Goal: Task Accomplishment & Management: Manage account settings

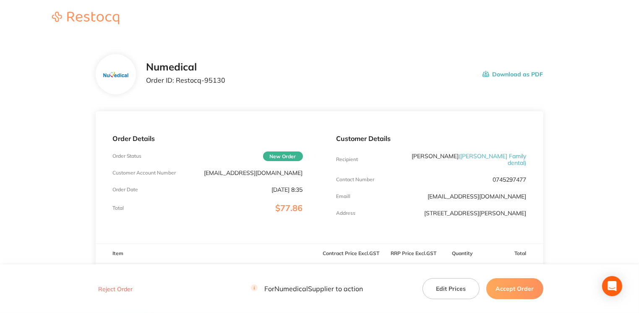
click at [496, 284] on button "Accept Order" at bounding box center [514, 288] width 57 height 21
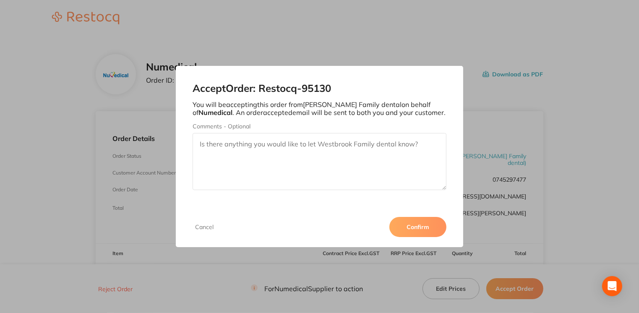
click at [423, 230] on button "Confirm" at bounding box center [417, 227] width 57 height 20
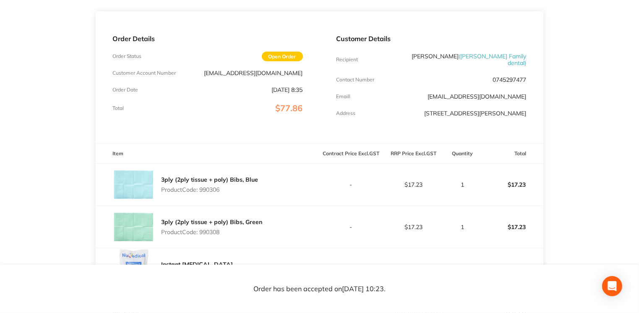
scroll to position [97, 0]
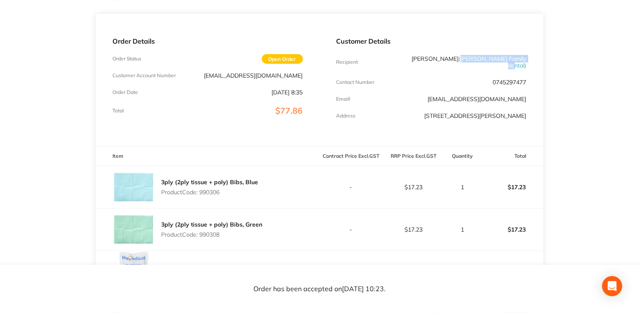
drag, startPoint x: 458, startPoint y: 58, endPoint x: 525, endPoint y: 59, distance: 66.7
click at [525, 59] on span "( [PERSON_NAME] Family dental )" at bounding box center [493, 62] width 68 height 14
drag, startPoint x: 525, startPoint y: 59, endPoint x: 507, endPoint y: 60, distance: 17.6
copy span "[PERSON_NAME] Family dental"
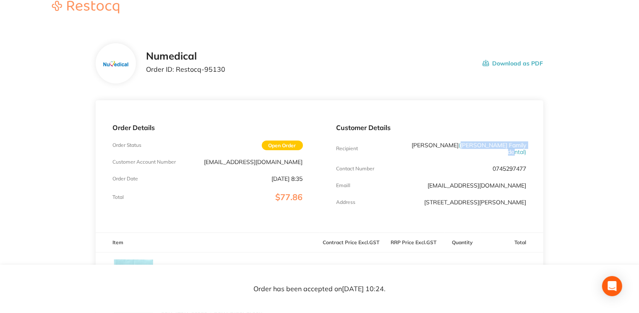
scroll to position [0, 0]
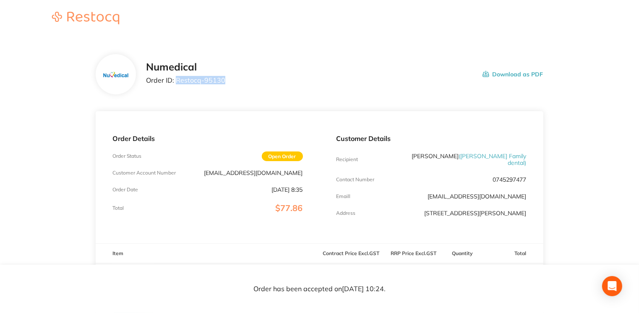
drag, startPoint x: 176, startPoint y: 80, endPoint x: 232, endPoint y: 81, distance: 56.2
click at [232, 81] on div "Numedical Order ID: Restocq- 95130 Download as PDF" at bounding box center [344, 74] width 397 height 26
drag, startPoint x: 232, startPoint y: 81, endPoint x: 210, endPoint y: 75, distance: 23.0
copy p "Restocq- 95130"
